Goal: Task Accomplishment & Management: Manage account settings

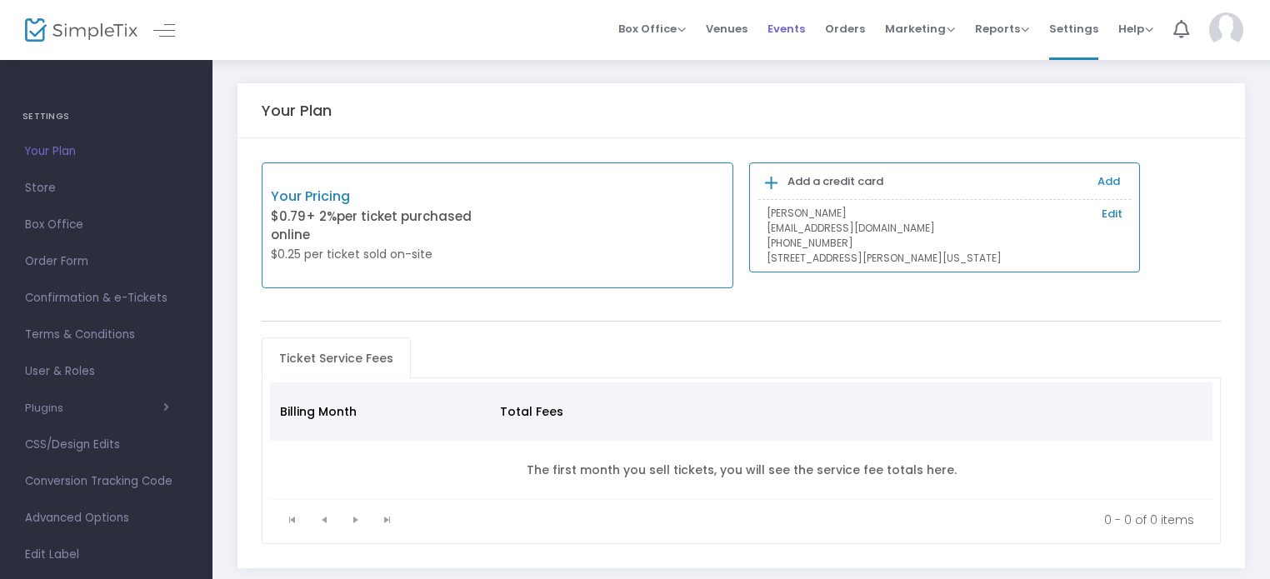
click at [791, 26] on span "Events" at bounding box center [785, 28] width 37 height 42
